Goal: Transaction & Acquisition: Obtain resource

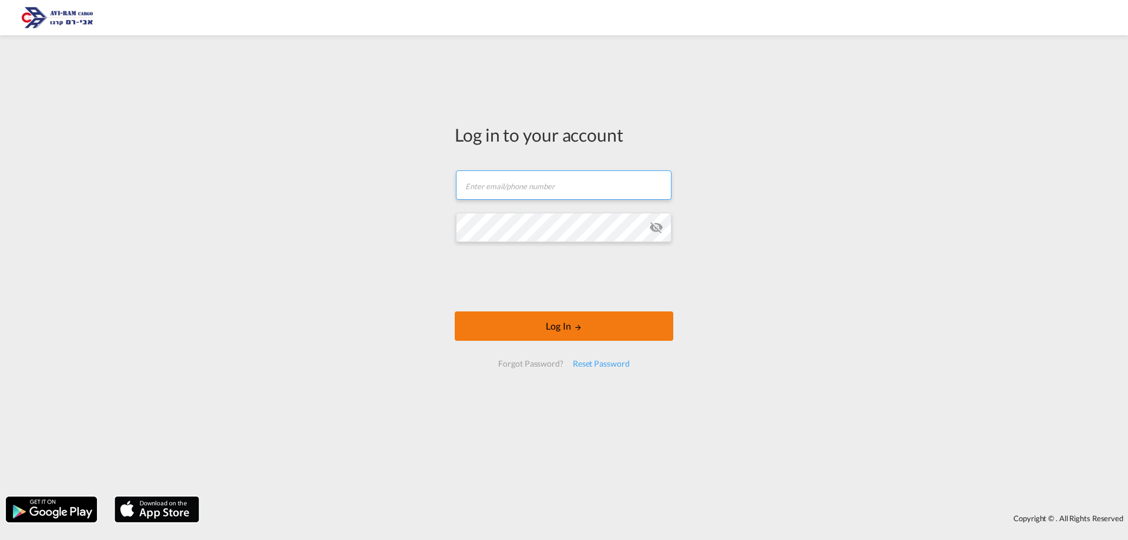
type input "[EMAIL_ADDRESS][DOMAIN_NAME]"
click at [534, 325] on button "Log In" at bounding box center [564, 325] width 219 height 29
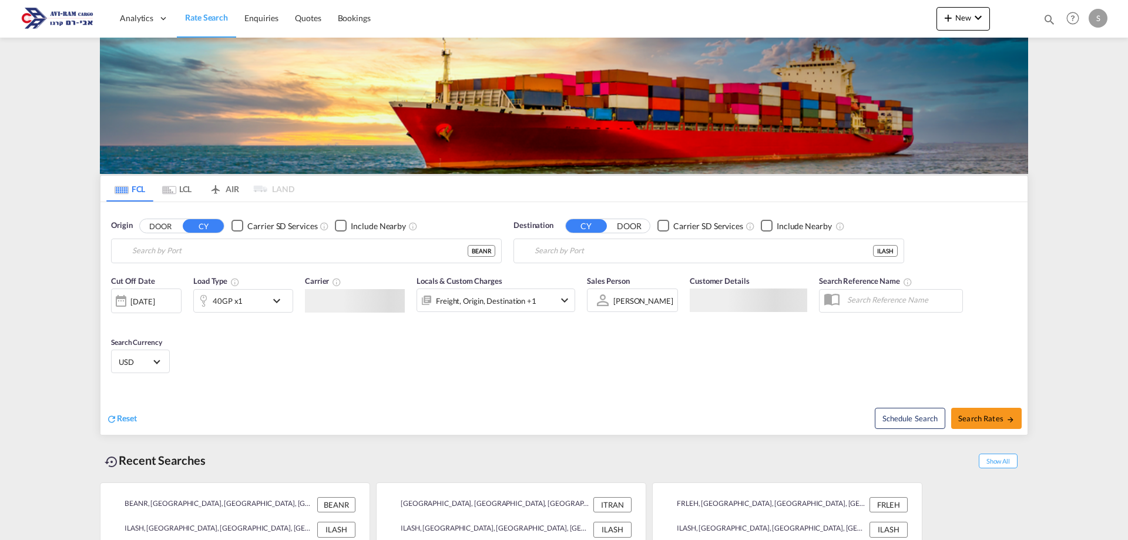
type input "[GEOGRAPHIC_DATA], BEANR"
type input "Ashdod, ILASH"
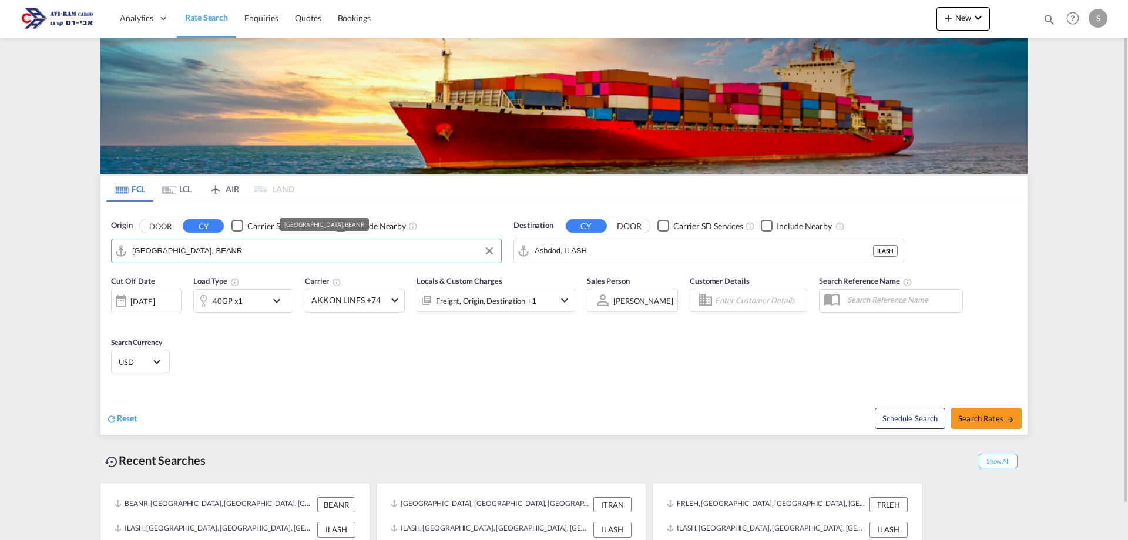
click at [206, 250] on input "[GEOGRAPHIC_DATA], BEANR" at bounding box center [313, 251] width 363 height 18
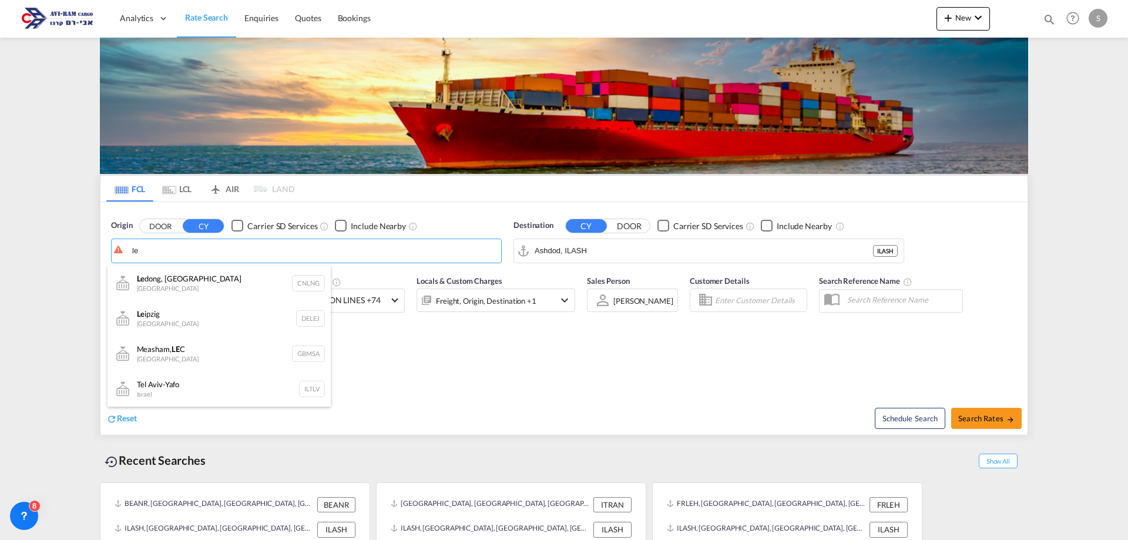
type input "l"
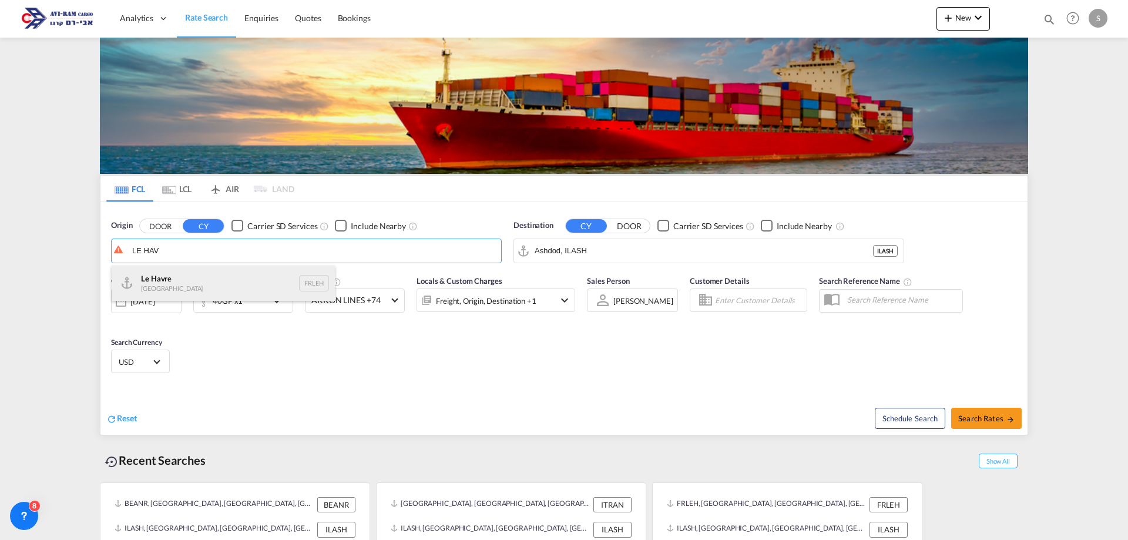
click at [189, 279] on div "Le Hav re France FRLEH" at bounding box center [223, 283] width 223 height 35
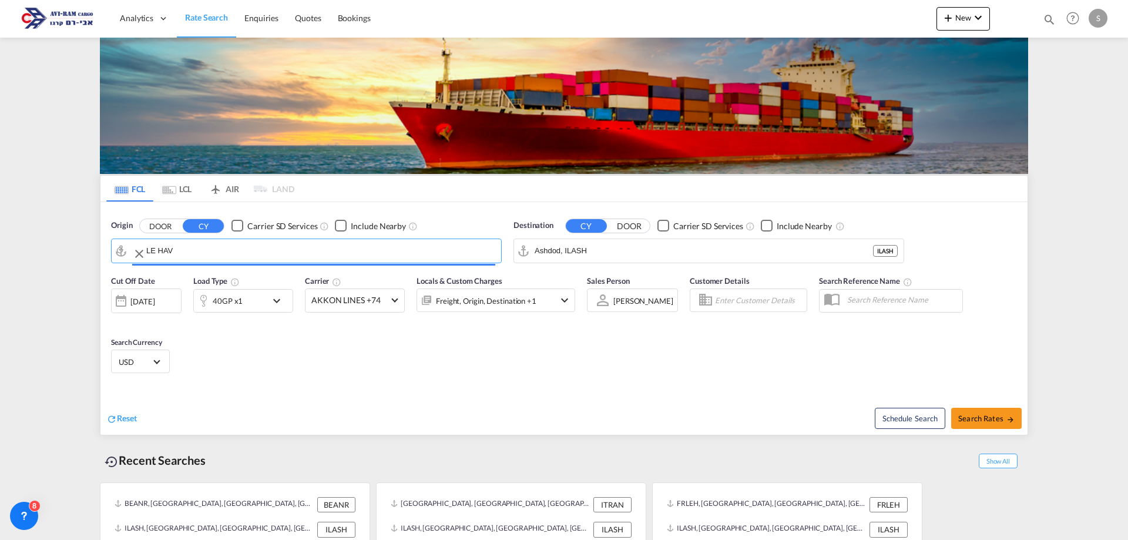
type input "[GEOGRAPHIC_DATA], [GEOGRAPHIC_DATA]"
click at [970, 417] on span "Search Rates" at bounding box center [987, 418] width 56 height 9
type input "FRLEH to ILASH / [DATE]"
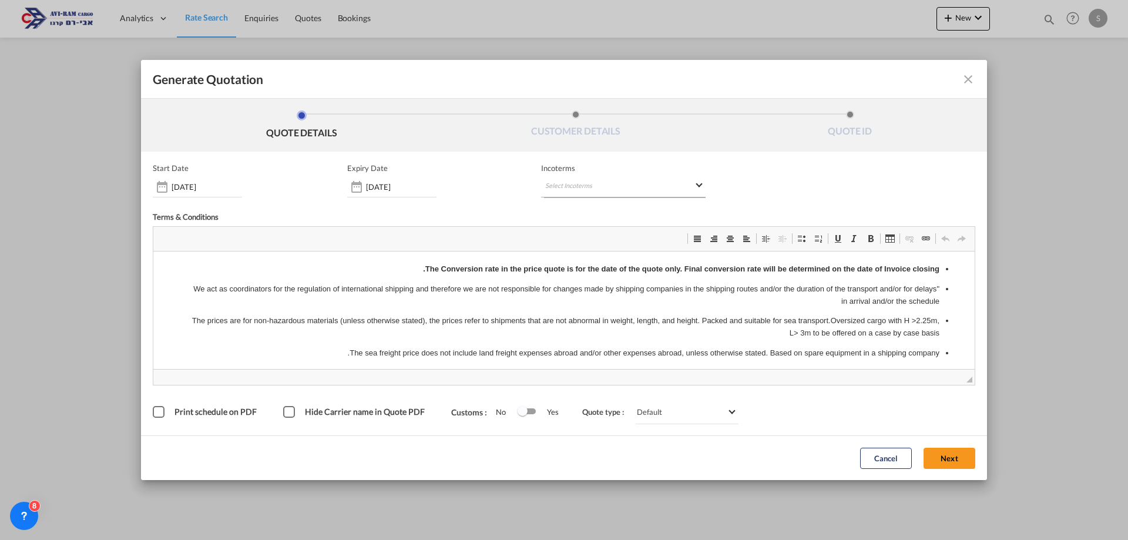
click at [553, 186] on md-select "Select Incoterms CIF - import Cost,Insurance and Freight FOB - export Free on B…" at bounding box center [623, 186] width 165 height 21
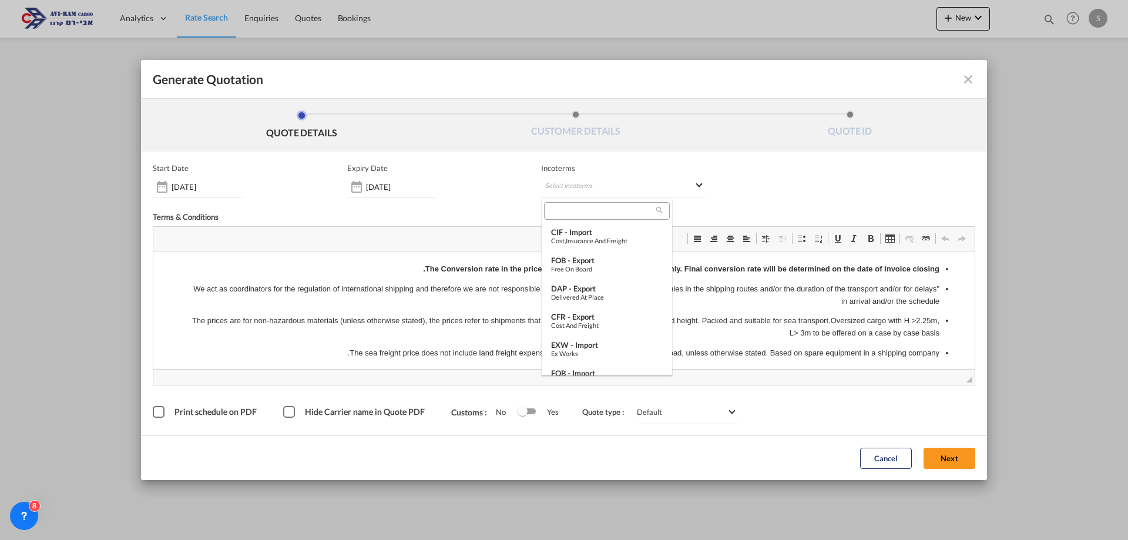
type md-option "[object Object]"
click at [559, 207] on input "search" at bounding box center [602, 211] width 109 height 11
type input "W"
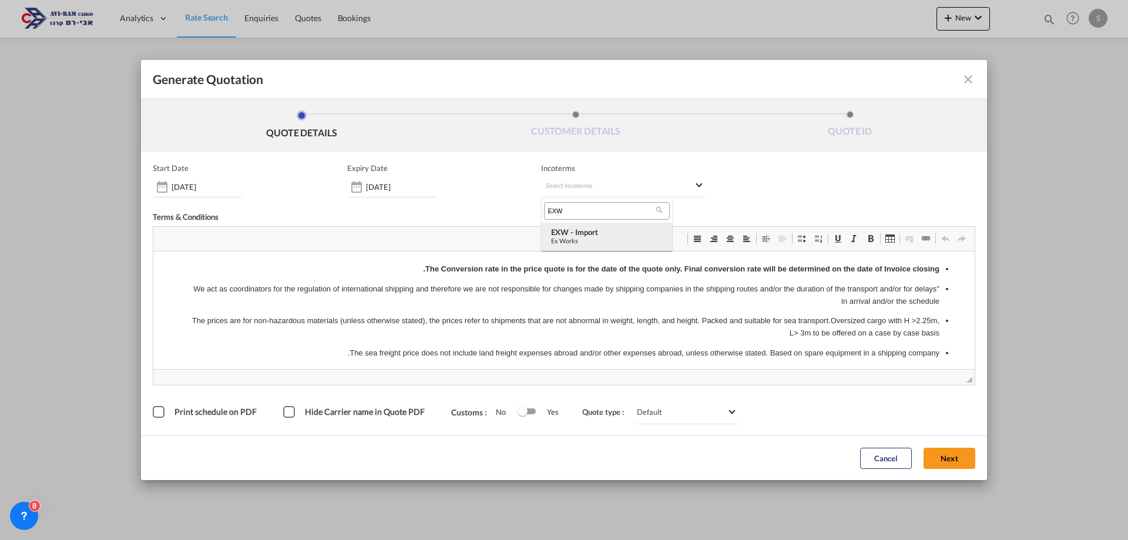
type input "EXW"
click at [555, 232] on div "EXW - import" at bounding box center [607, 231] width 112 height 9
click at [940, 458] on button "Next" at bounding box center [950, 458] width 52 height 21
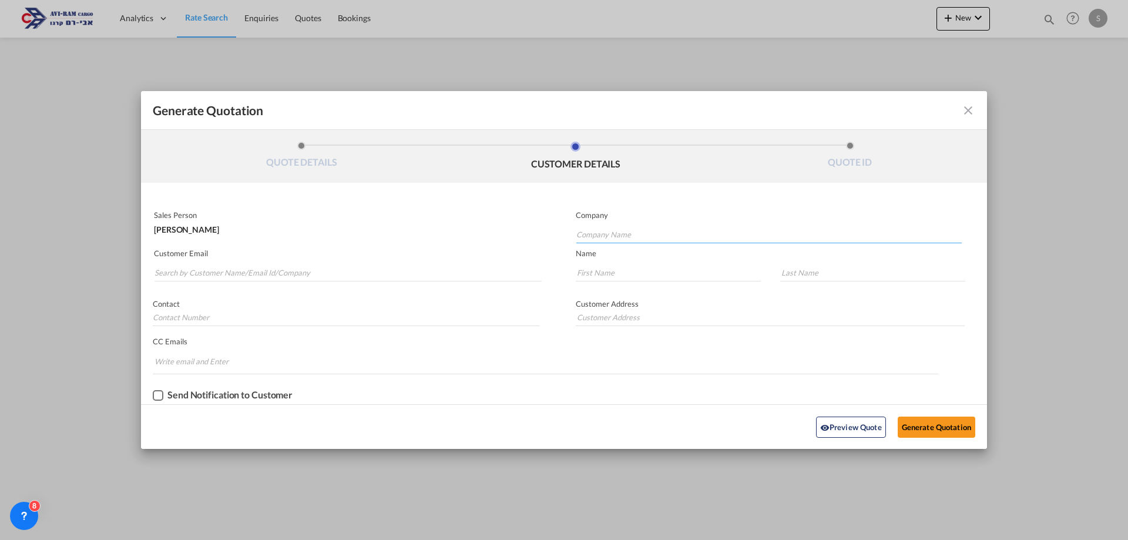
click at [624, 231] on input "Company Name" at bounding box center [770, 235] width 386 height 18
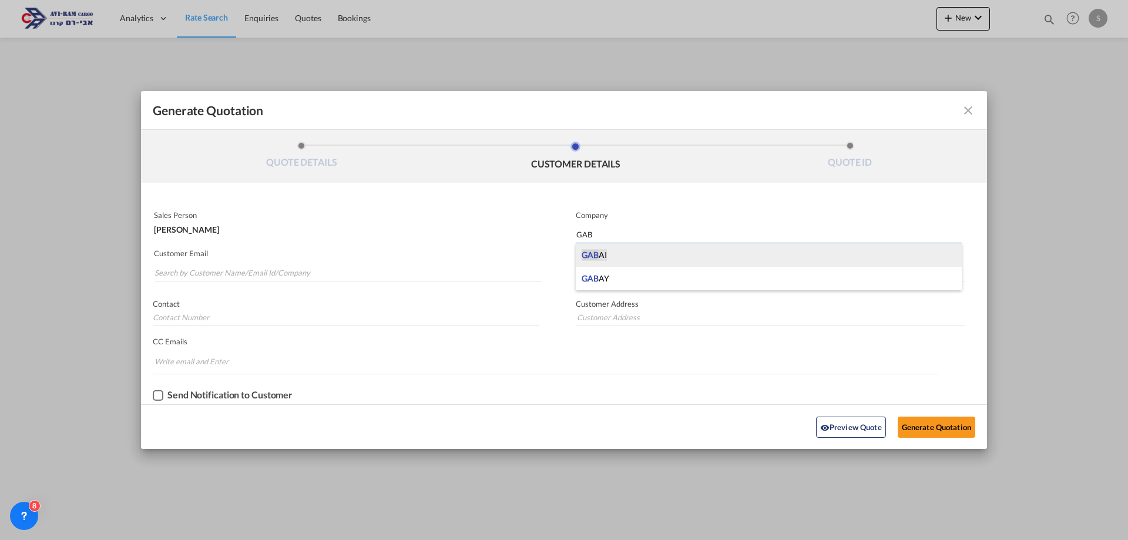
click at [598, 255] on span "GAB" at bounding box center [590, 255] width 17 height 10
type input "GABAI"
type input "."
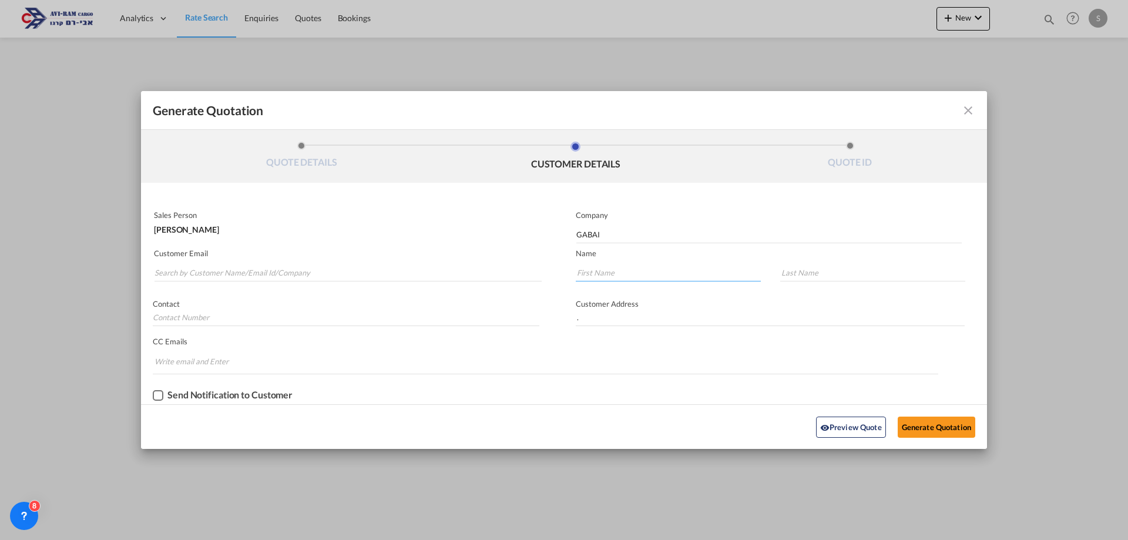
click at [597, 272] on input "Generate QuotationQUOTE ..." at bounding box center [668, 273] width 185 height 18
type input "MOTI"
click at [179, 281] on md-autocomplete-wrap "Generate QuotationQUOTE ..." at bounding box center [348, 270] width 388 height 24
type input "IN"
type input "I"
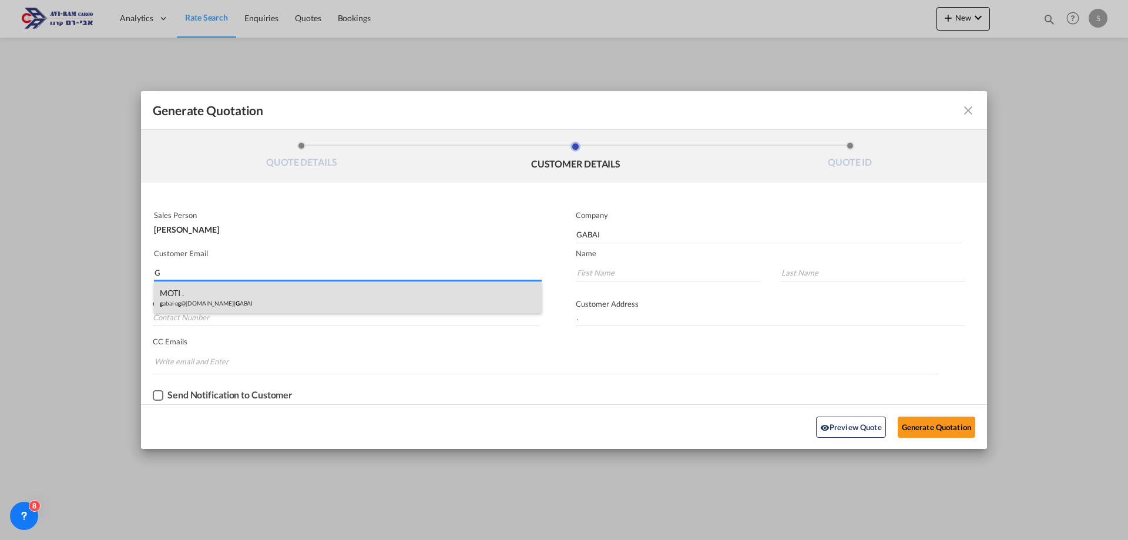
click at [182, 303] on body "Analytics Dashboard Rate Search Enquiries Quotes Bookings" at bounding box center [564, 270] width 1128 height 540
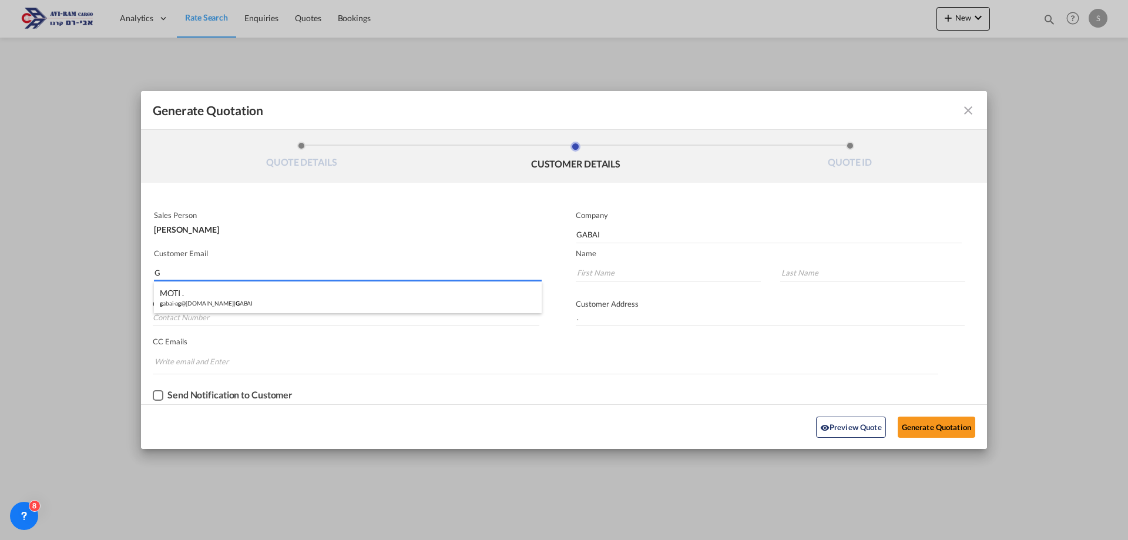
click at [175, 276] on input "G" at bounding box center [348, 273] width 387 height 18
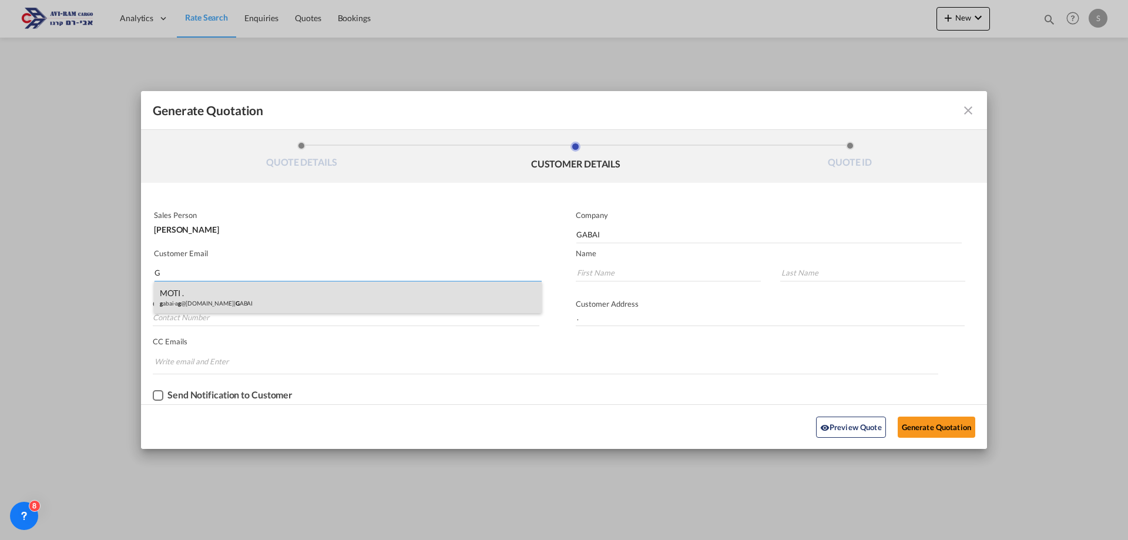
click at [178, 300] on div "MOTI . g abai-a g @[DOMAIN_NAME] | G ABAI" at bounding box center [348, 298] width 388 height 32
type input "[EMAIL_ADDRESS][DOMAIN_NAME]"
type input "MOTI"
type input "."
type input ".MOTI"
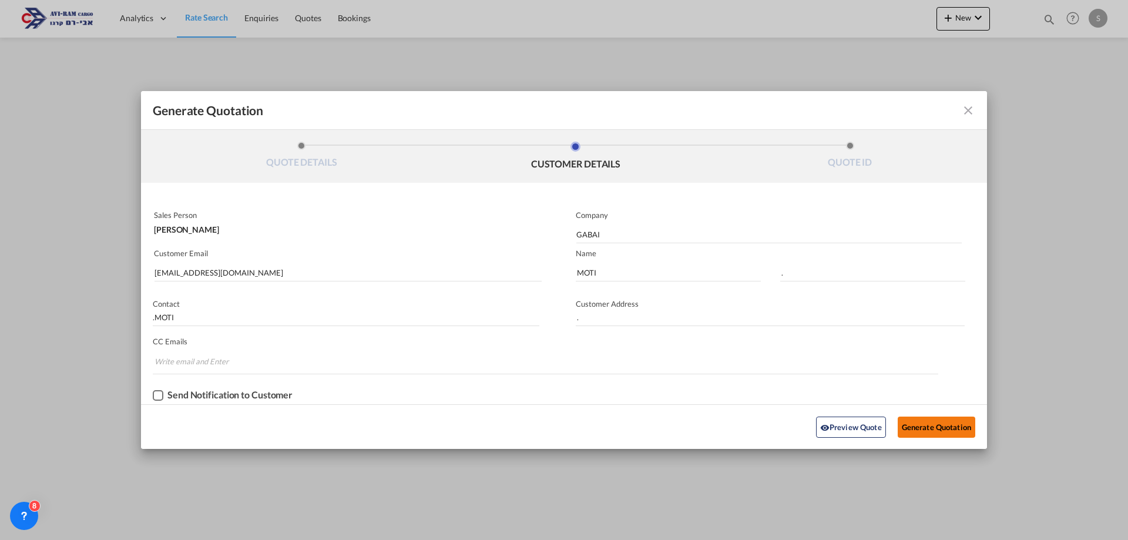
click at [938, 426] on button "Generate Quotation" at bounding box center [937, 427] width 78 height 21
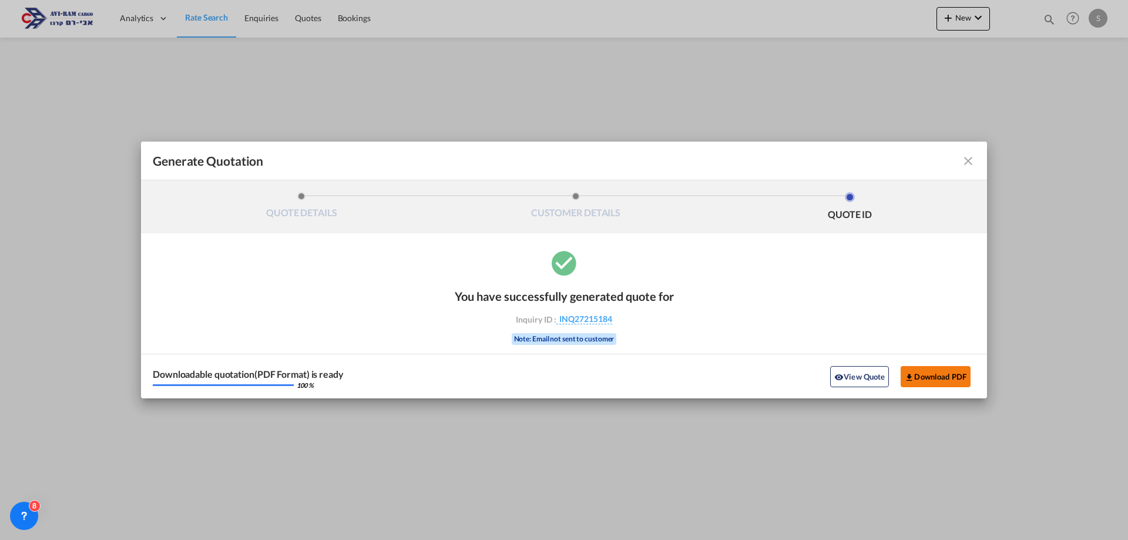
click at [944, 369] on button "Download PDF" at bounding box center [936, 376] width 70 height 21
